Goal: Task Accomplishment & Management: Complete application form

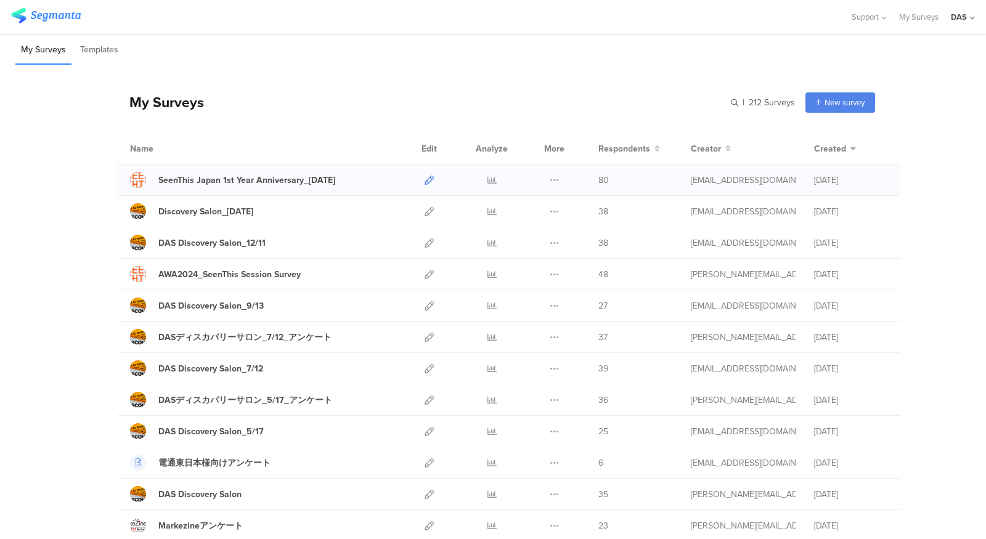
click at [430, 179] on icon at bounding box center [429, 180] width 9 height 9
click at [436, 184] on div at bounding box center [429, 180] width 27 height 31
click at [430, 180] on icon at bounding box center [429, 180] width 9 height 9
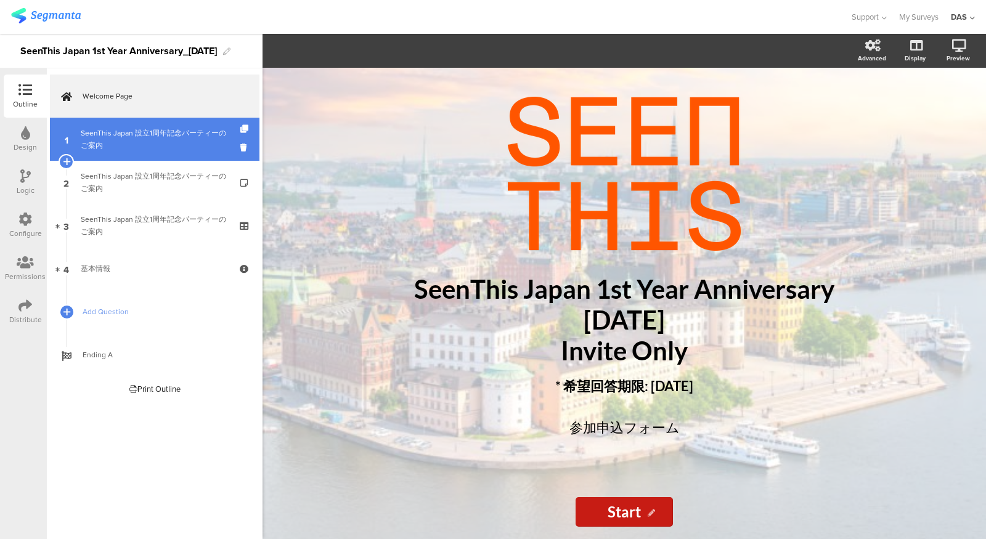
click at [177, 139] on div "SeenThis Japan 設立1周年記念パーティーのご案内" at bounding box center [154, 139] width 147 height 25
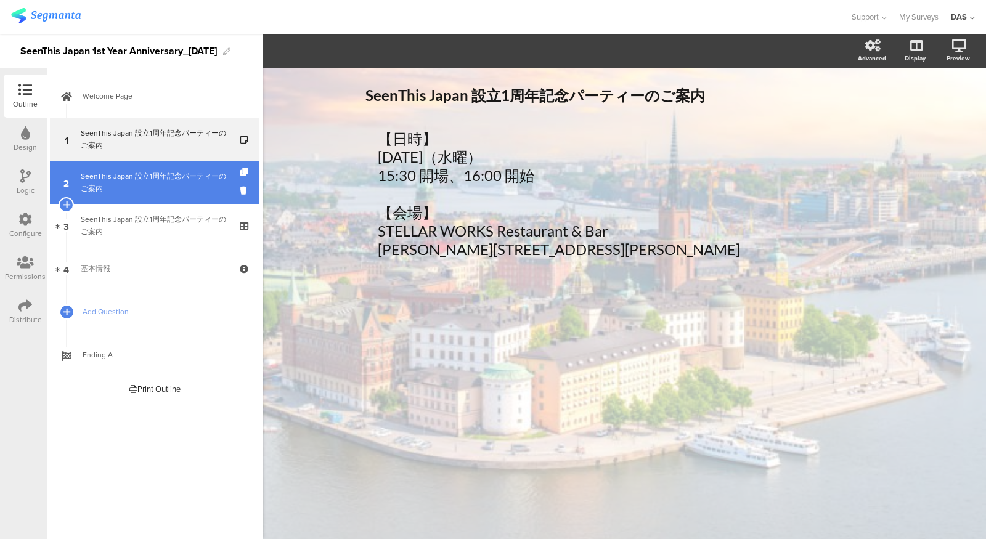
click at [188, 192] on div "SeenThis Japan 設立1周年記念パーティーのご案内" at bounding box center [154, 182] width 147 height 25
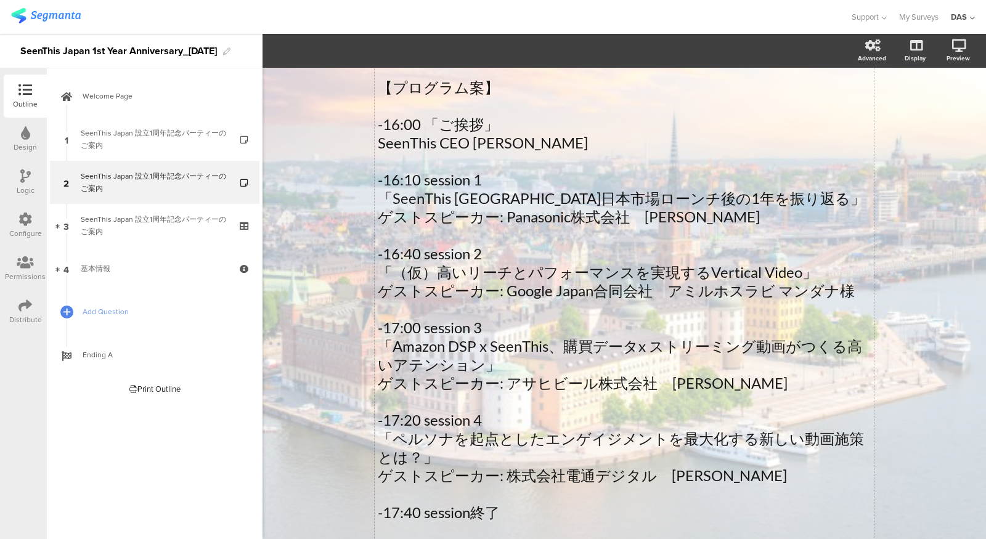
scroll to position [276, 0]
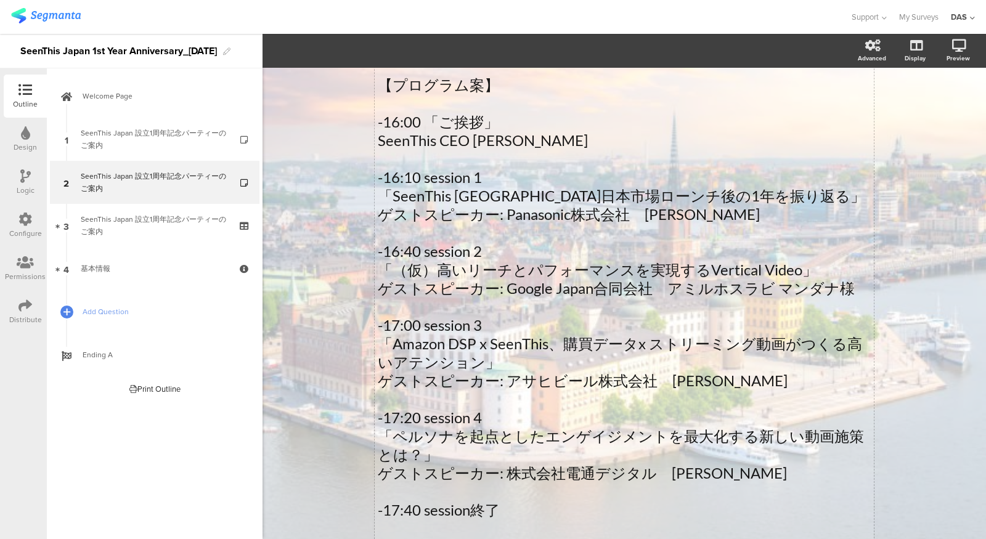
click at [588, 288] on div "皆さまのおかげをもちまして、SeenThis Japanは2025年10月1日に設立1周年を迎えることとなりました。この節目を迎えるにあたり、私たちの成長を支…" at bounding box center [624, 205] width 499 height 709
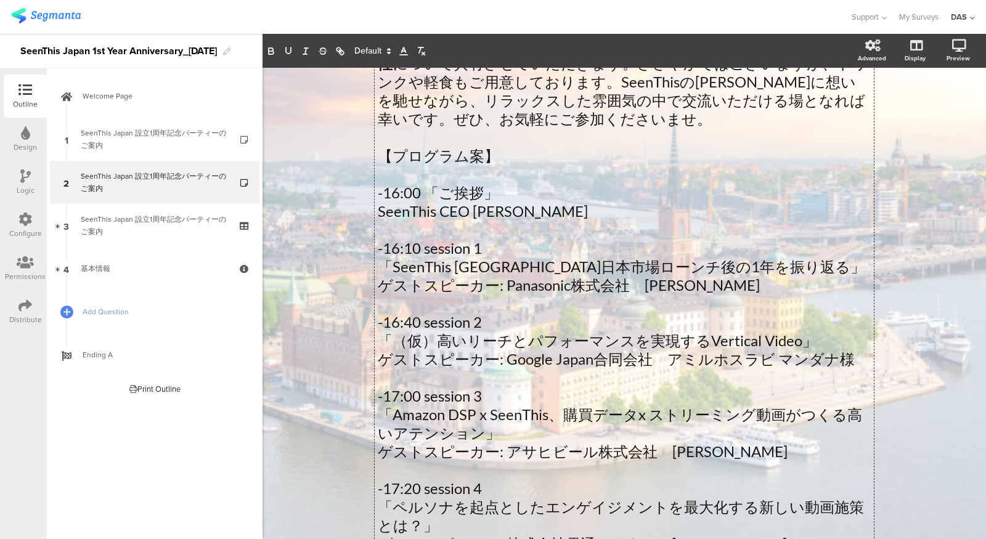
scroll to position [249, 0]
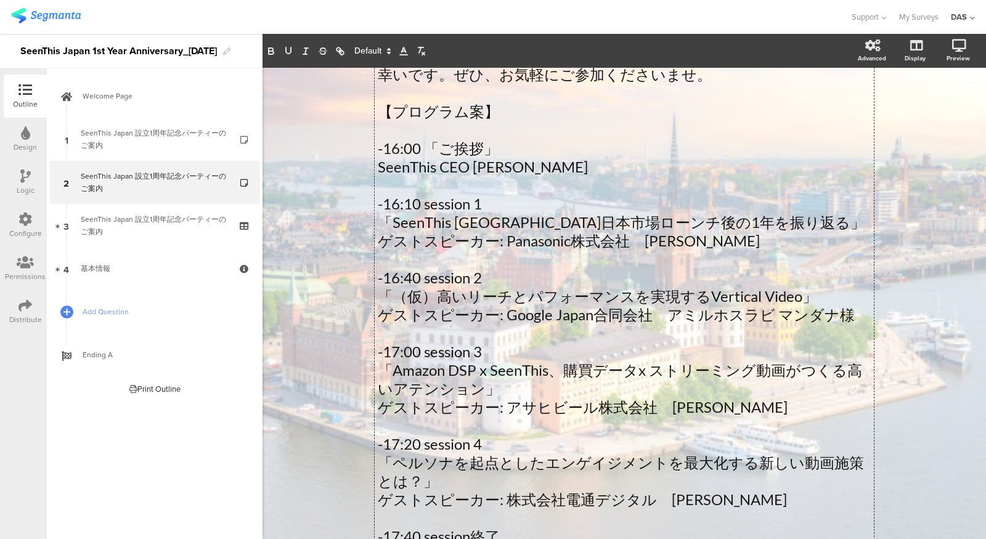
click at [589, 310] on p "ゲストスピーカー: Google Japan合同会社　アミルホスラビ マンダナ様" at bounding box center [624, 315] width 493 height 18
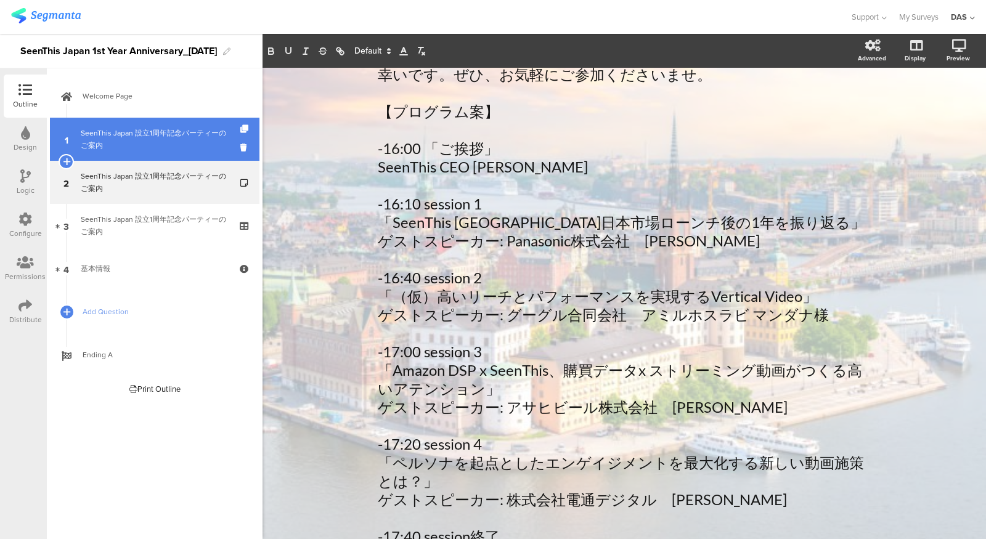
click at [164, 131] on div "SeenThis Japan 設立1周年記念パーティーのご案内" at bounding box center [154, 139] width 147 height 25
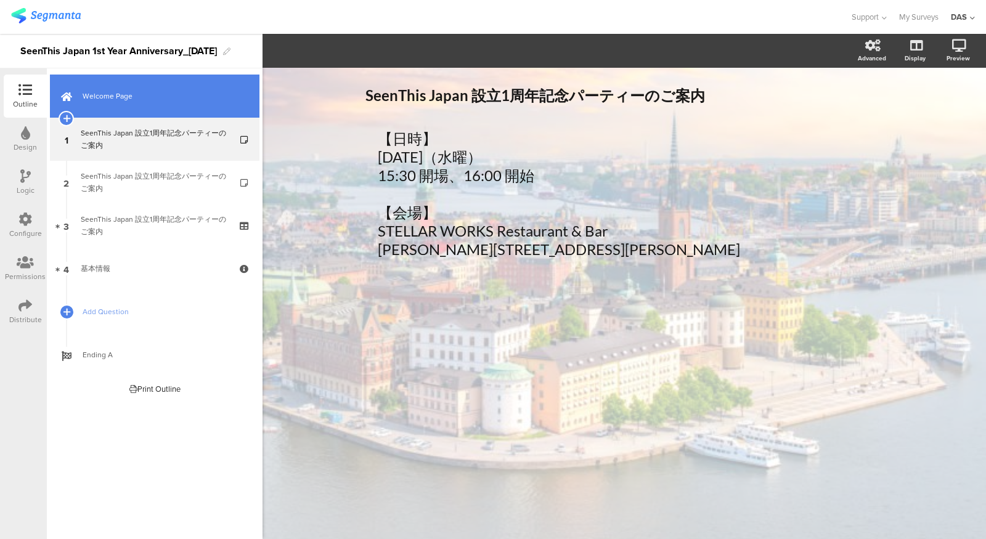
click at [136, 95] on span "Welcome Page" at bounding box center [162, 96] width 158 height 12
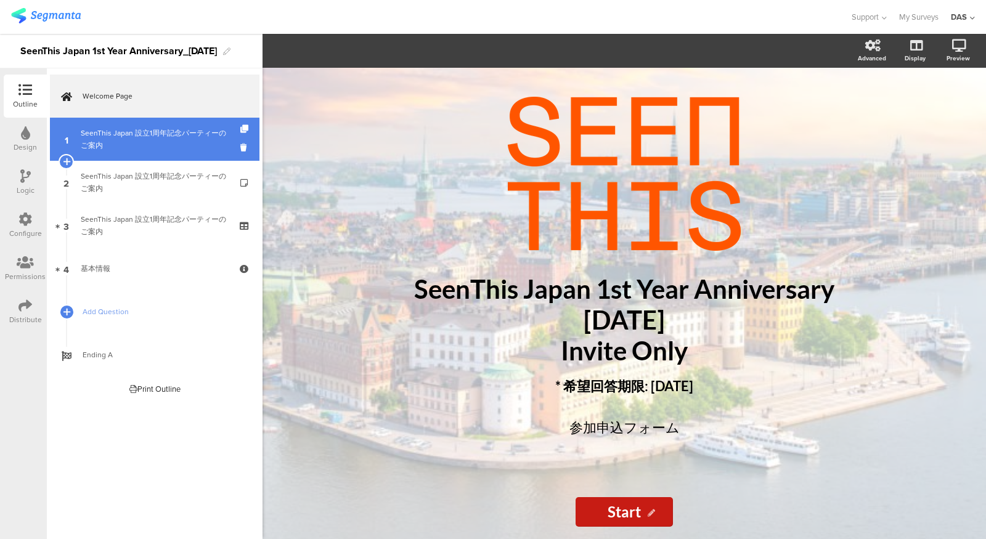
click at [178, 144] on div "SeenThis Japan 設立1周年記念パーティーのご案内" at bounding box center [154, 139] width 147 height 25
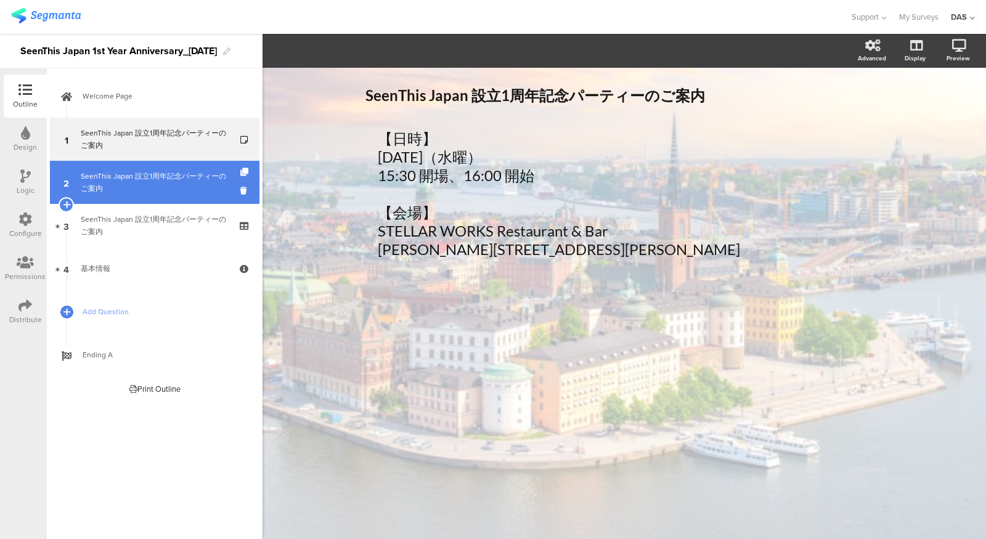
click at [153, 189] on div "SeenThis Japan 設立1周年記念パーティーのご案内" at bounding box center [154, 182] width 147 height 25
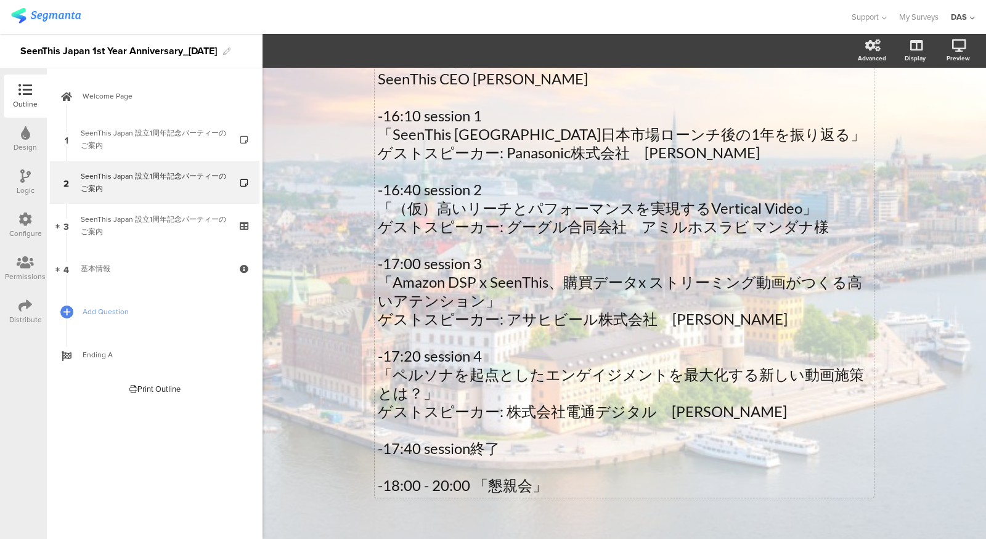
scroll to position [341, 0]
